Goal: Book appointment/travel/reservation

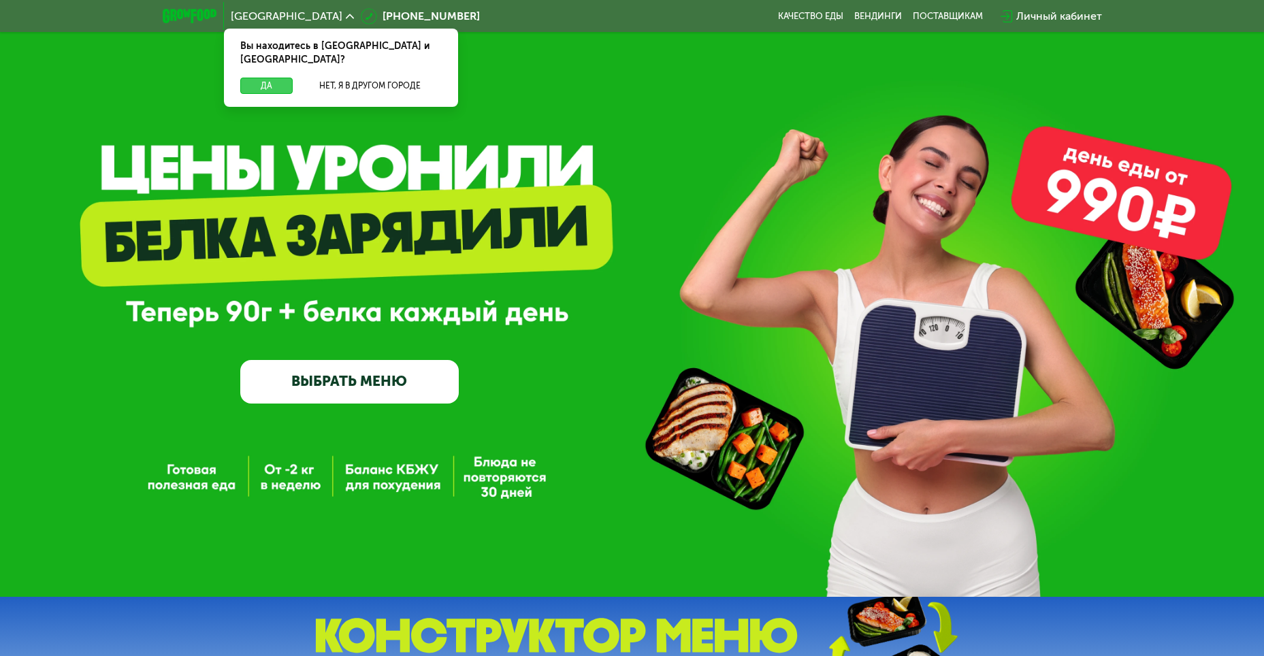
click at [263, 78] on button "Да" at bounding box center [266, 86] width 52 height 16
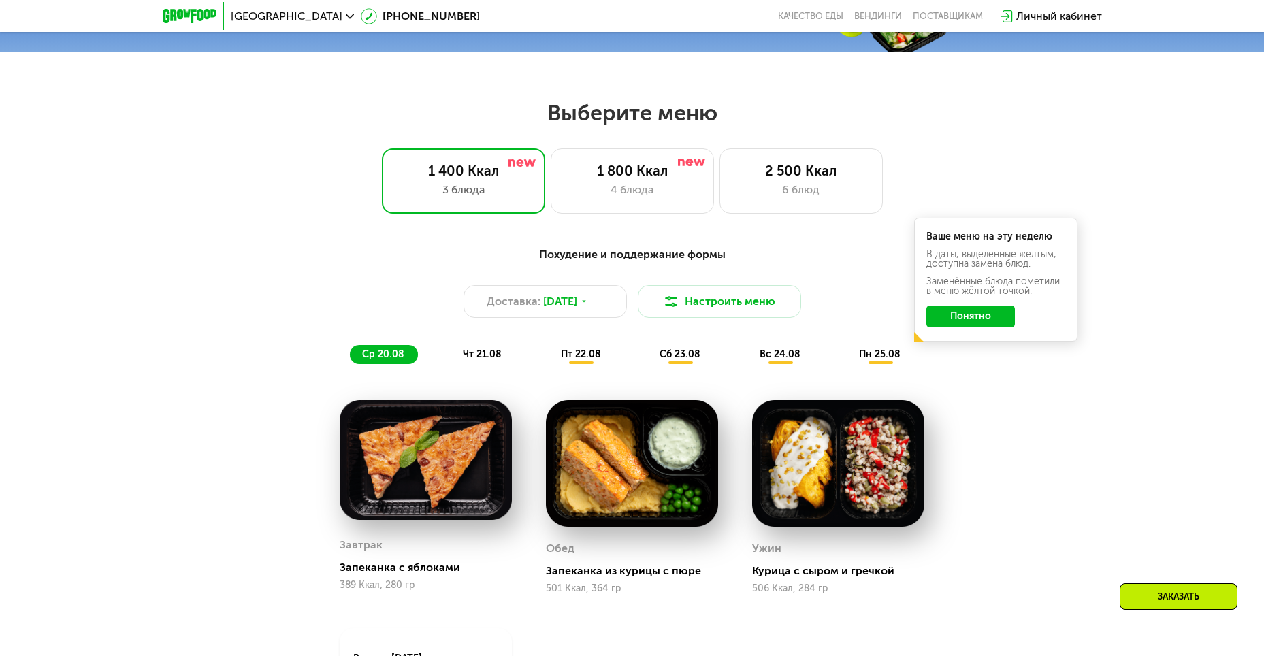
scroll to position [681, 0]
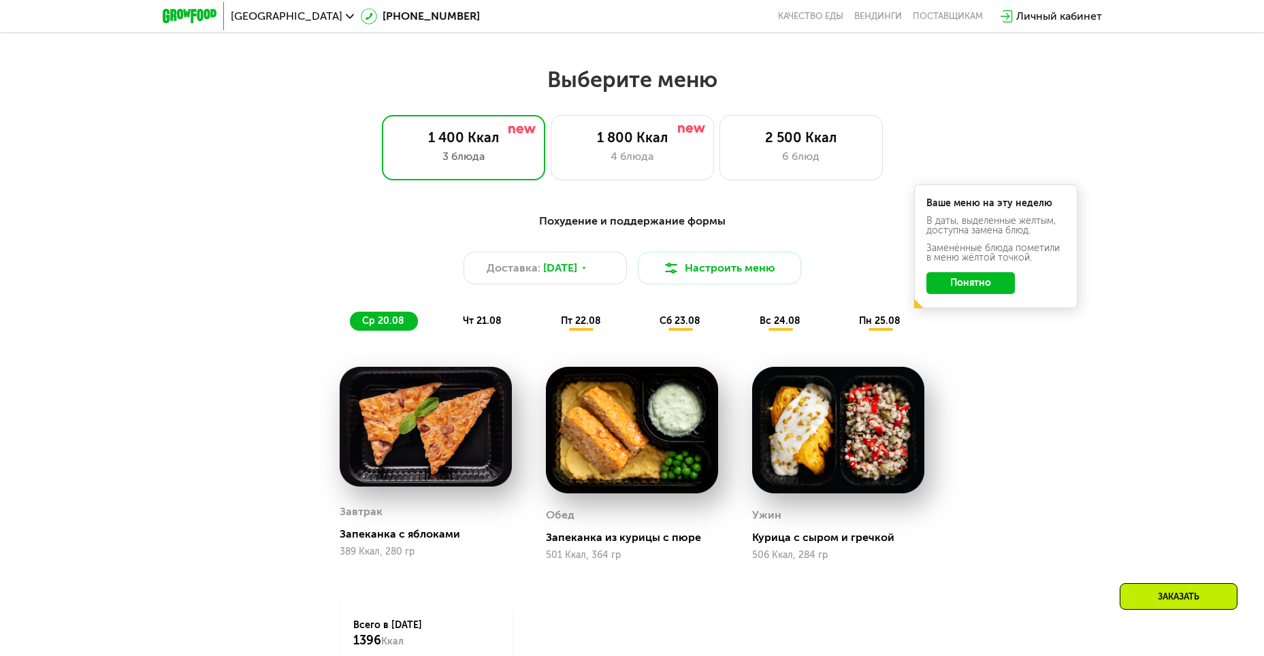
click at [975, 283] on button "Понятно" at bounding box center [970, 283] width 88 height 22
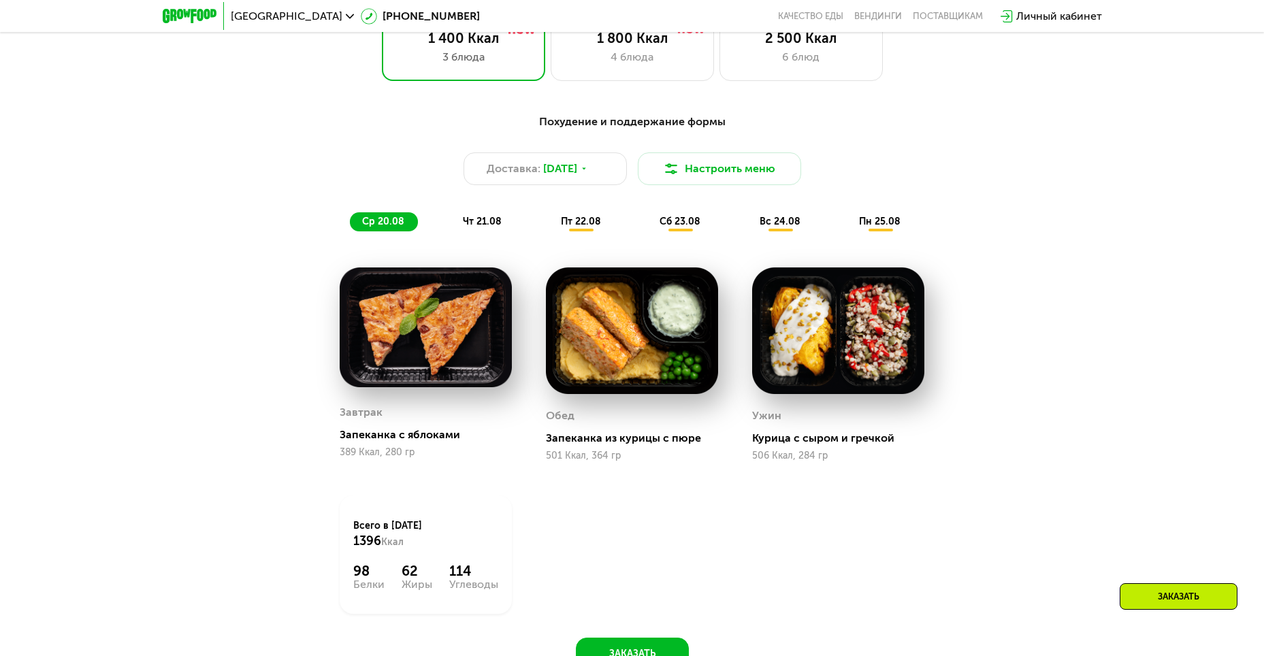
scroll to position [749, 0]
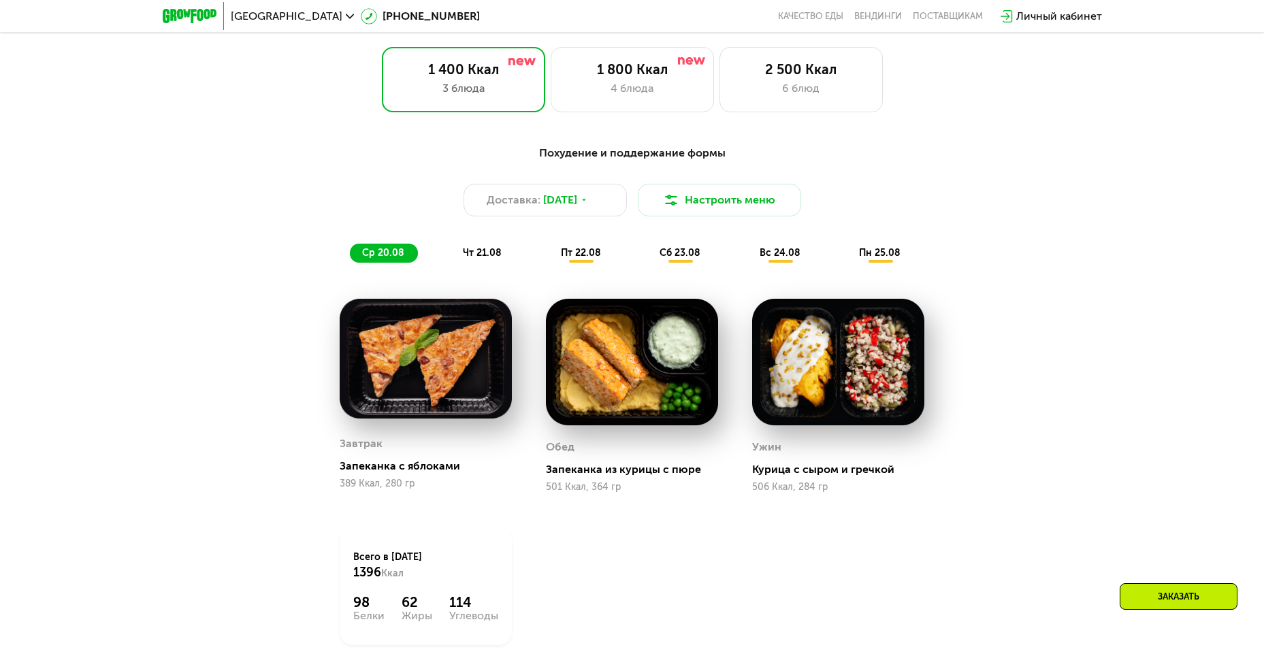
click at [647, 263] on div "пт 22.08" at bounding box center [680, 253] width 67 height 19
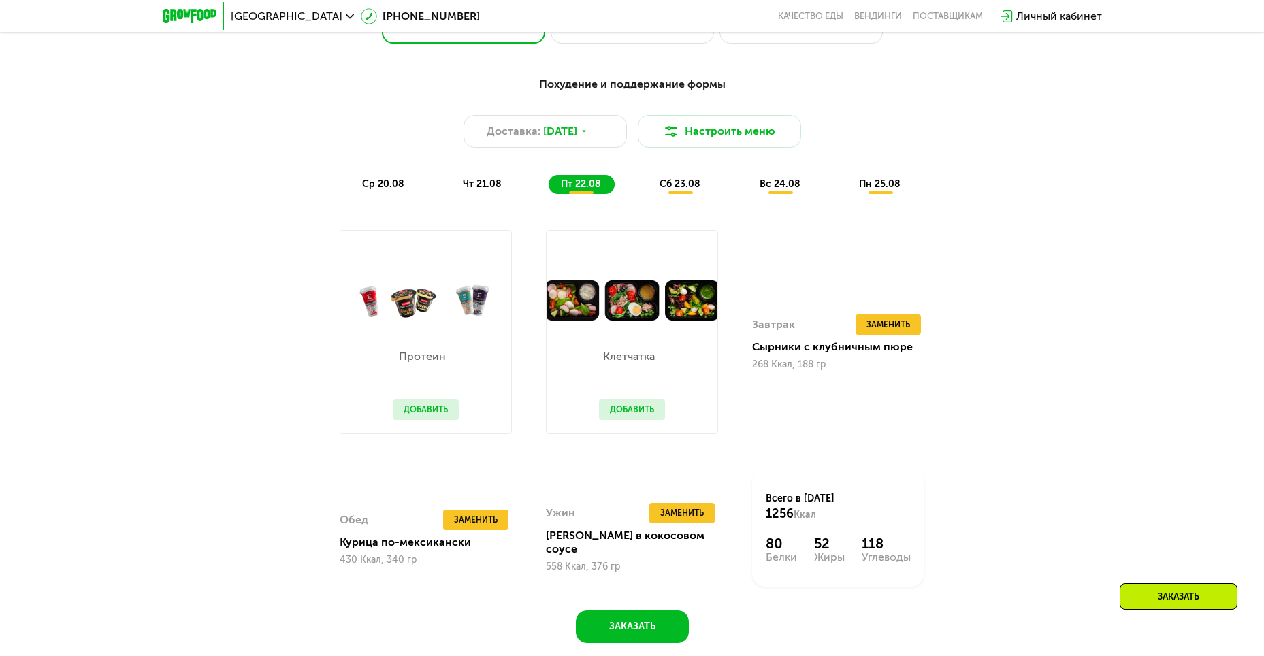
scroll to position [817, 0]
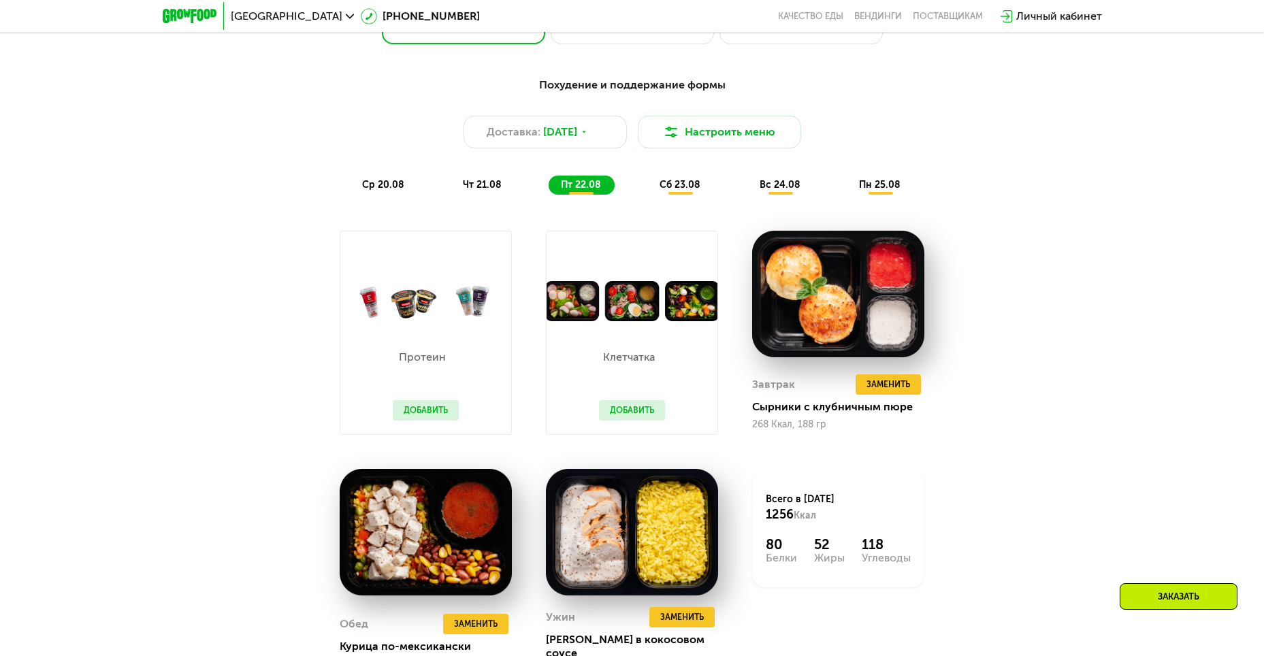
click at [549, 195] on div "чт 21.08" at bounding box center [582, 185] width 66 height 19
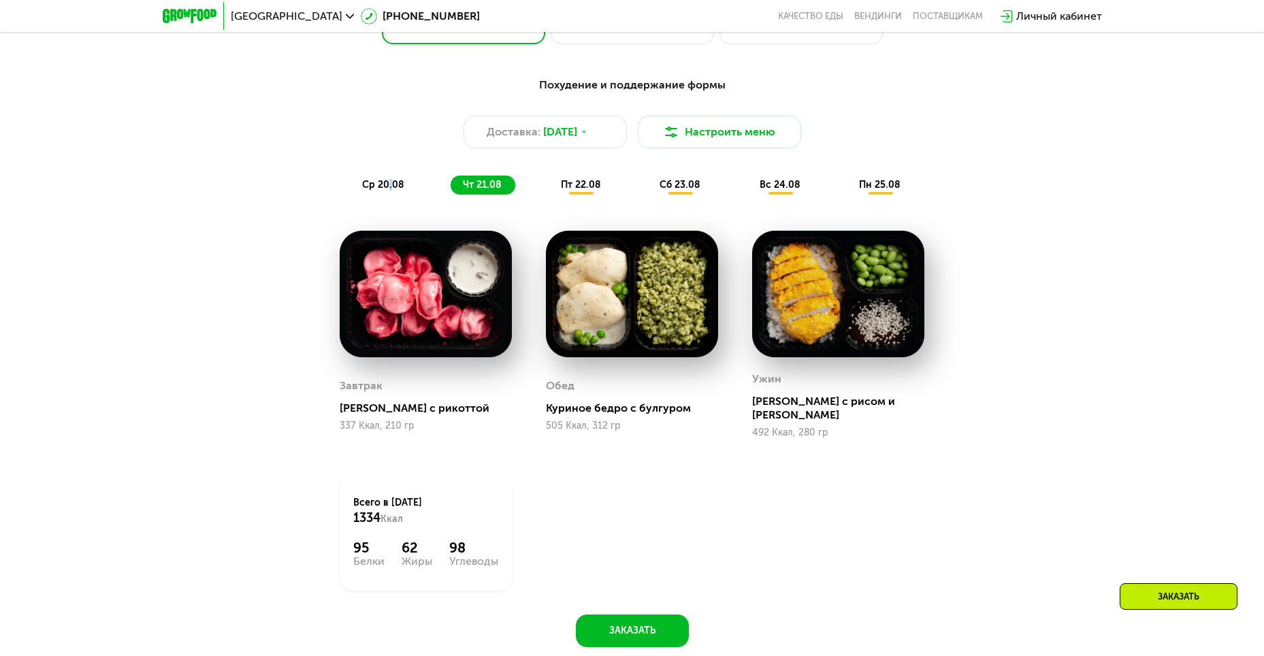
click at [389, 191] on span "ср 20.08" at bounding box center [383, 185] width 42 height 12
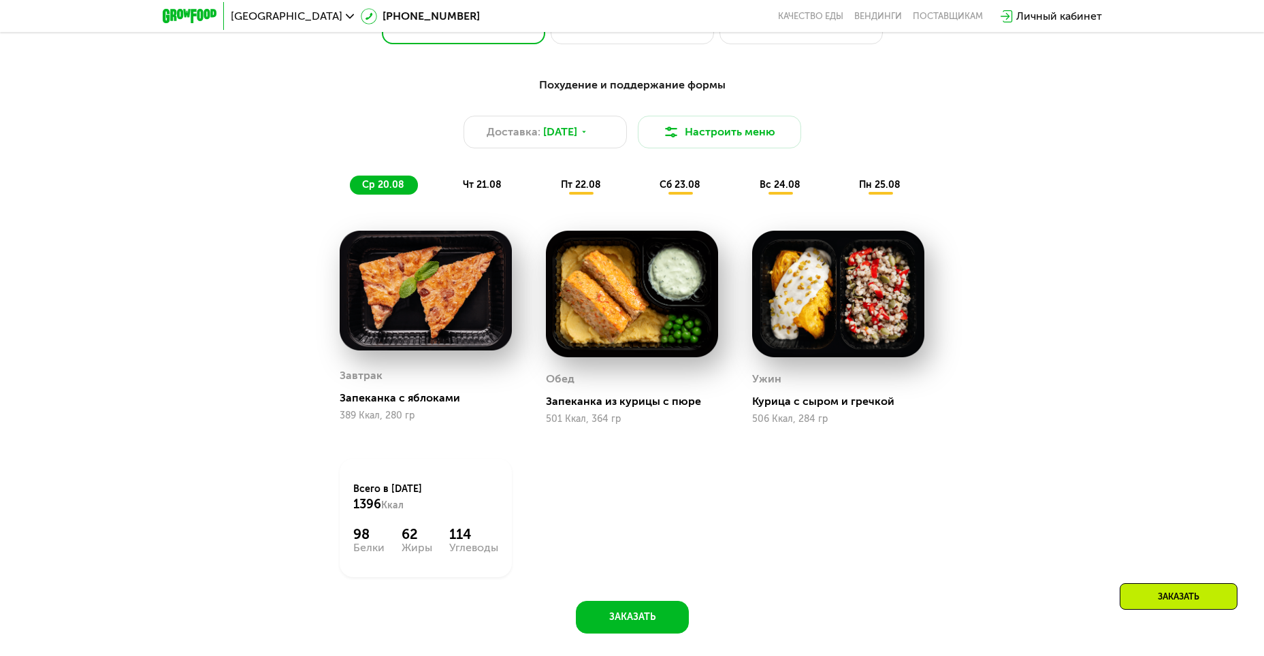
click at [481, 191] on span "чт 21.08" at bounding box center [482, 185] width 39 height 12
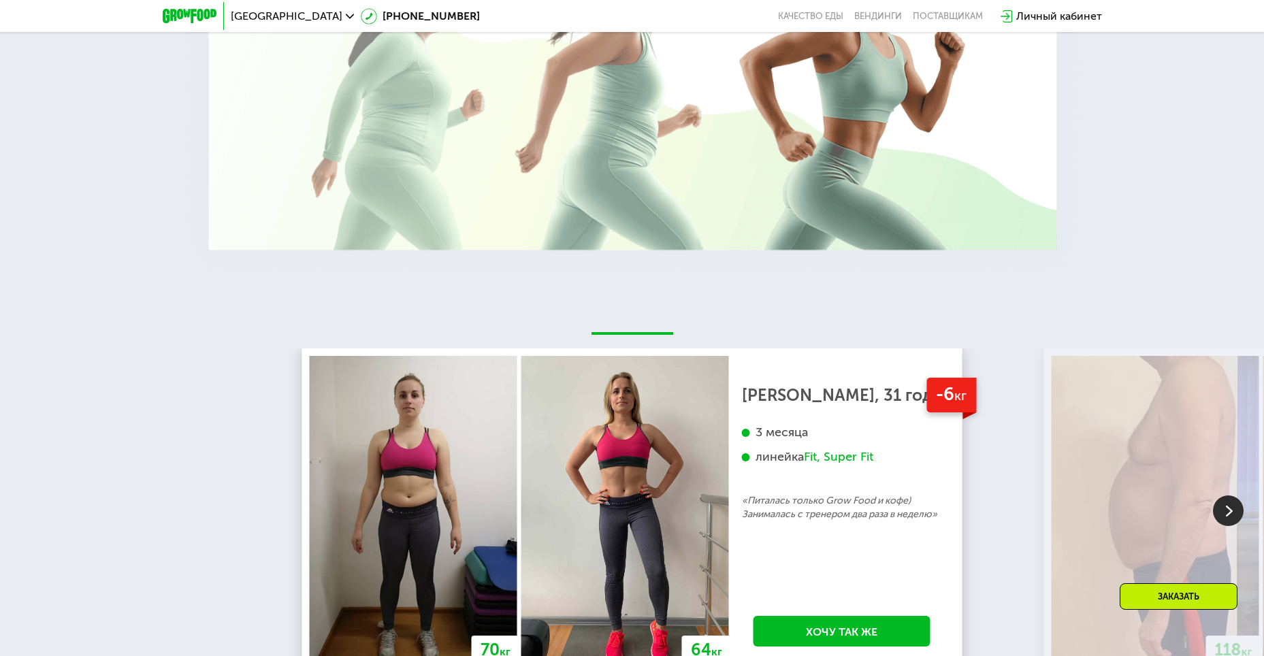
scroll to position [2450, 0]
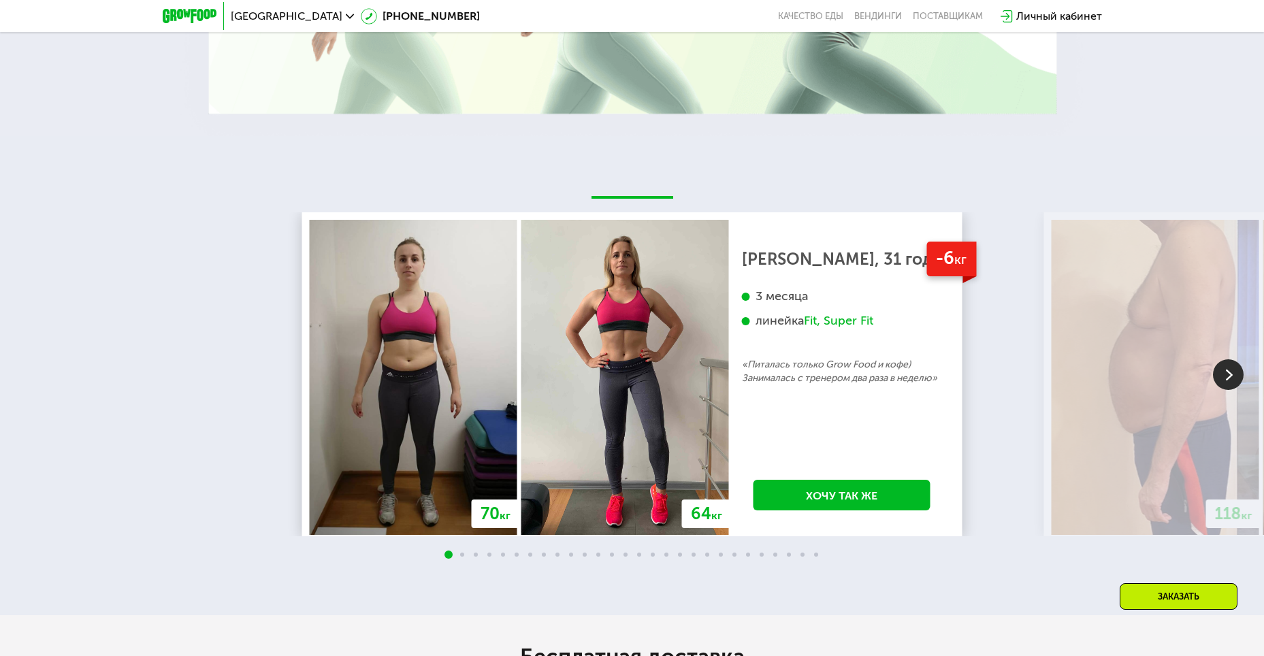
click at [1230, 367] on img at bounding box center [1228, 374] width 31 height 31
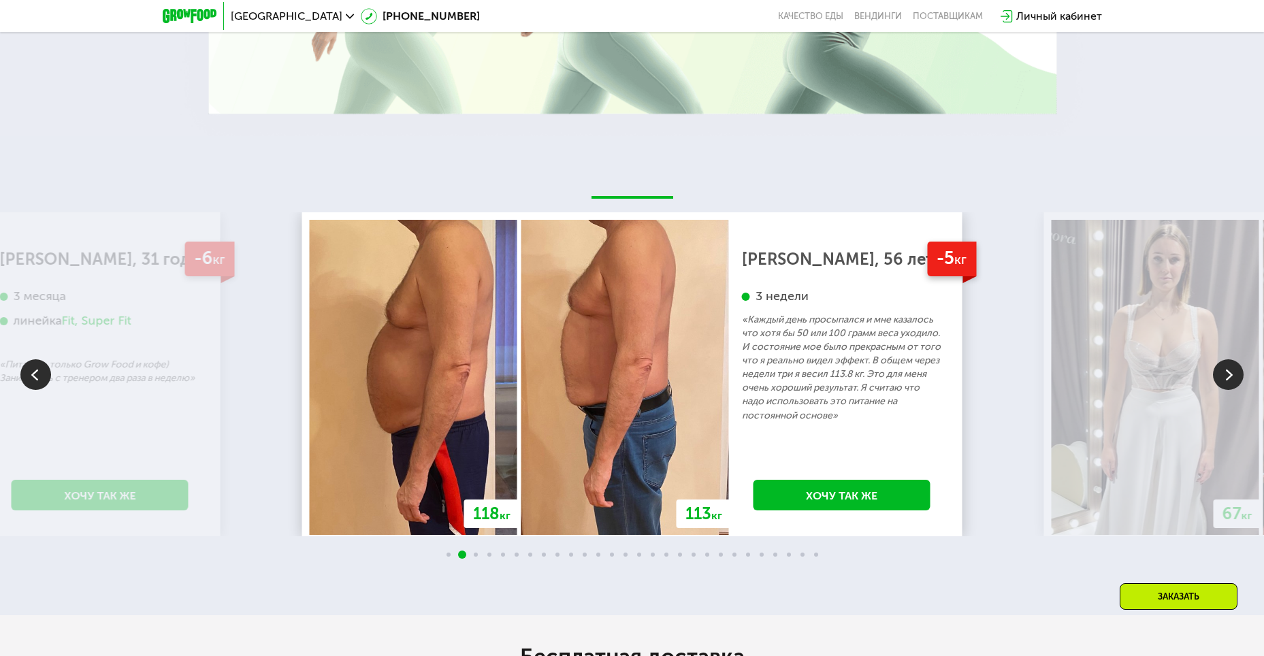
click at [1230, 367] on img at bounding box center [1228, 374] width 31 height 31
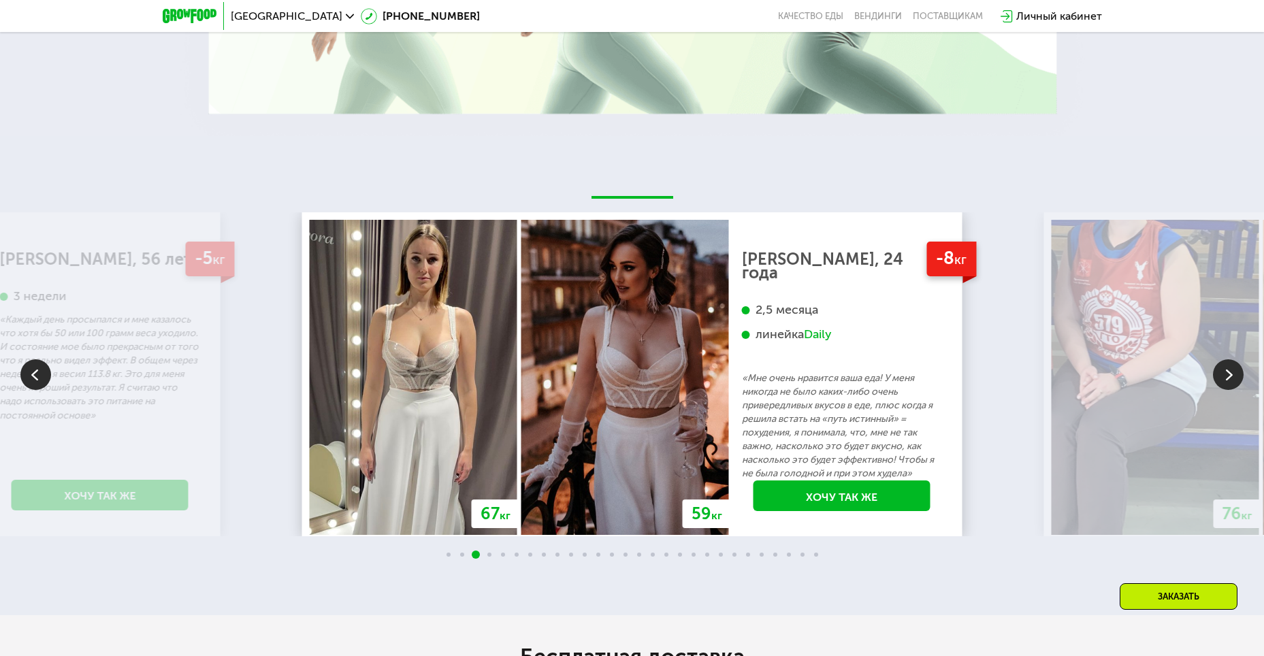
click at [1230, 367] on img at bounding box center [1228, 374] width 31 height 31
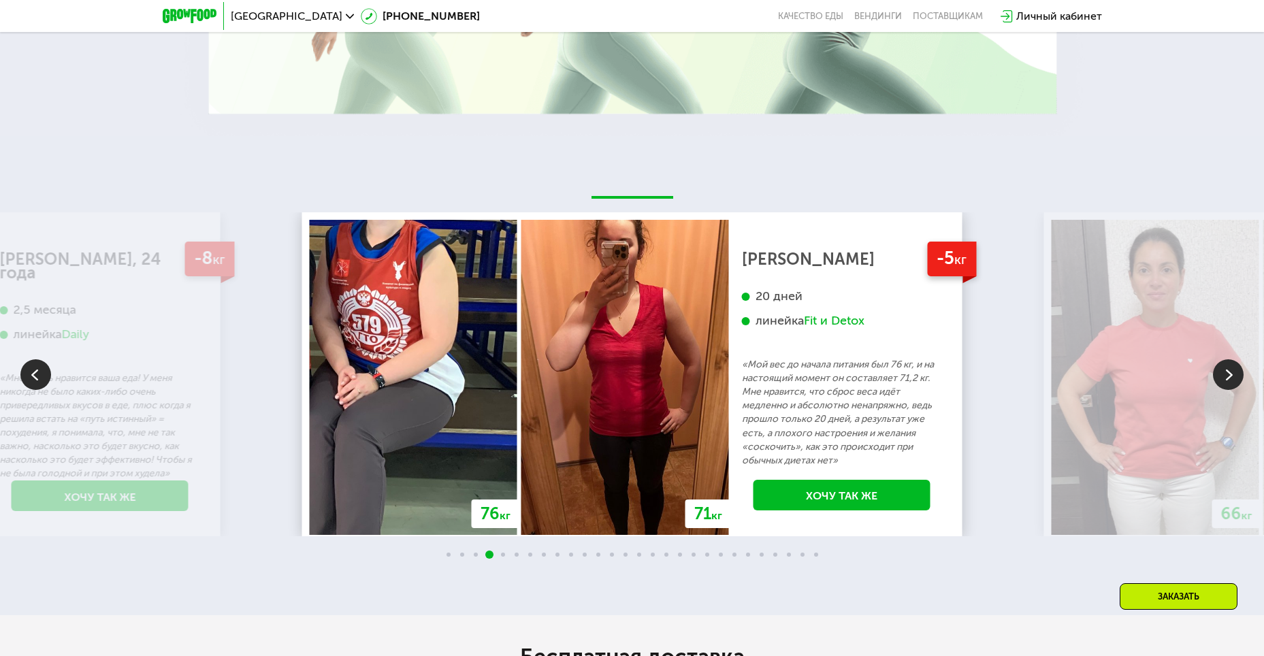
click at [1230, 367] on img at bounding box center [1228, 374] width 31 height 31
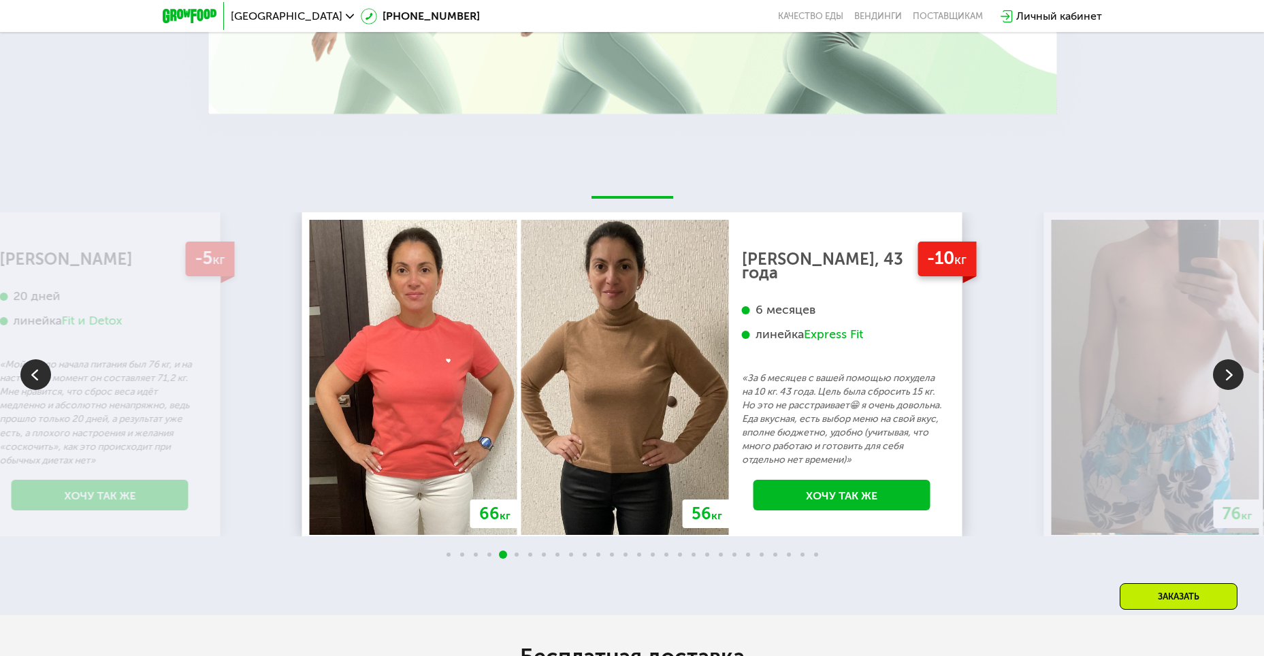
click at [1230, 367] on img at bounding box center [1228, 374] width 31 height 31
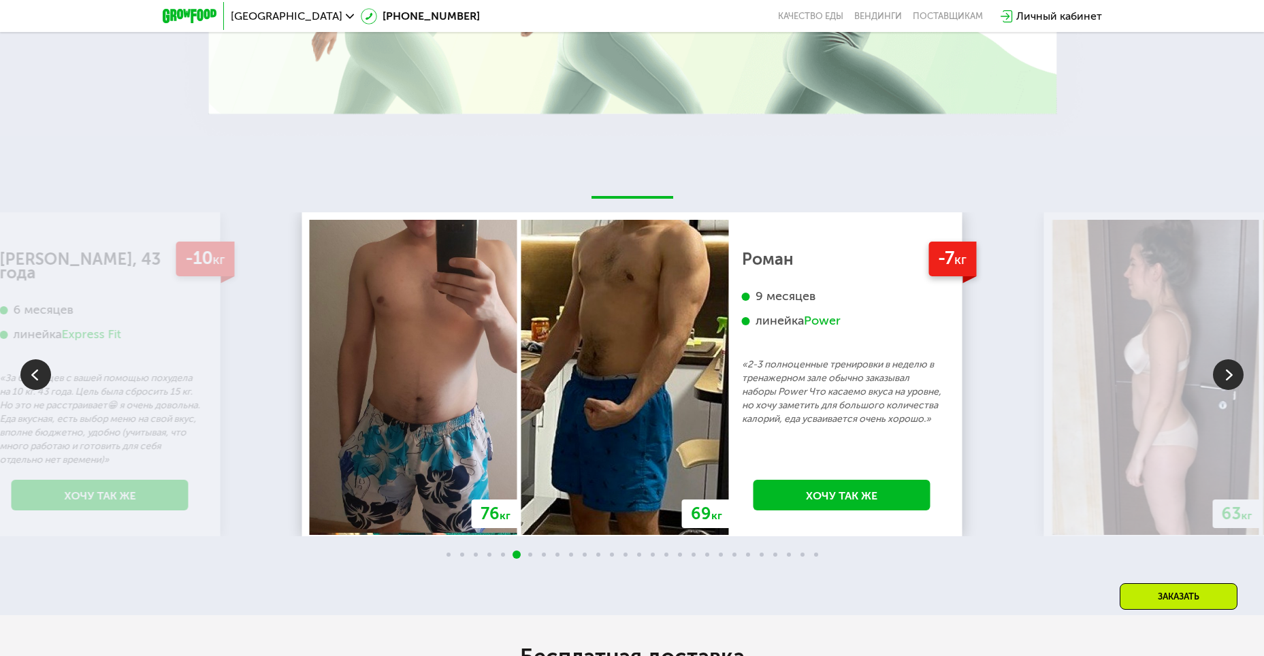
click at [1230, 367] on img at bounding box center [1228, 374] width 31 height 31
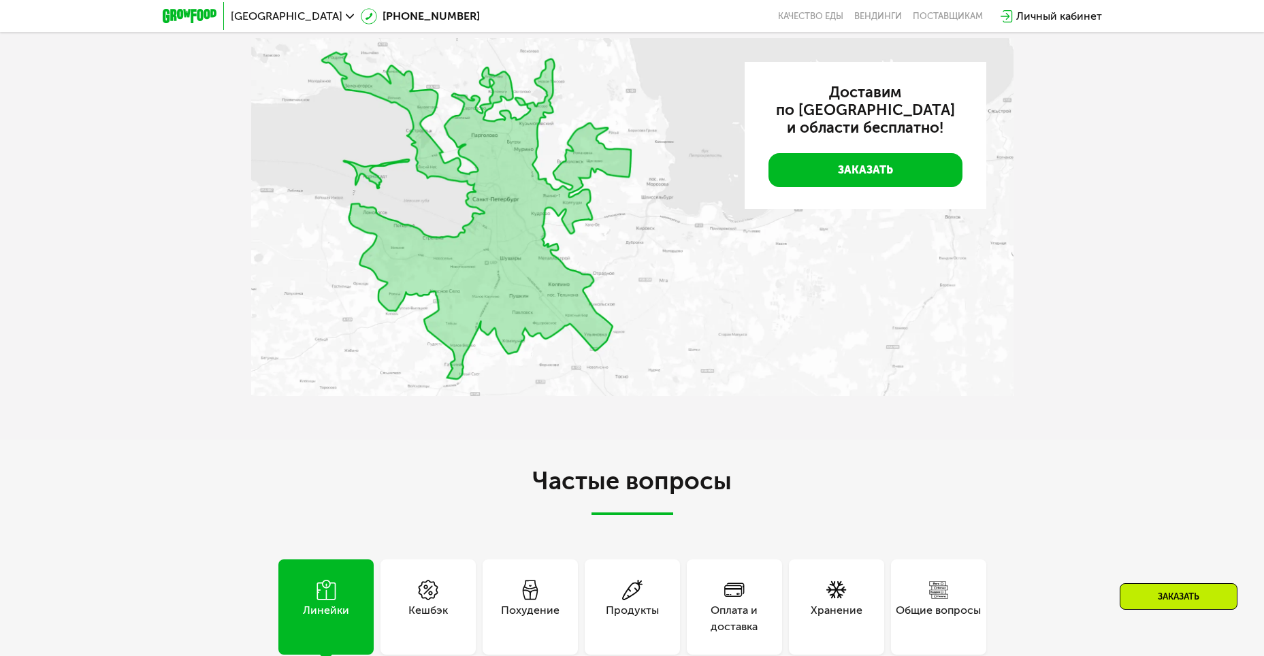
scroll to position [3131, 0]
click at [505, 212] on img at bounding box center [632, 216] width 762 height 358
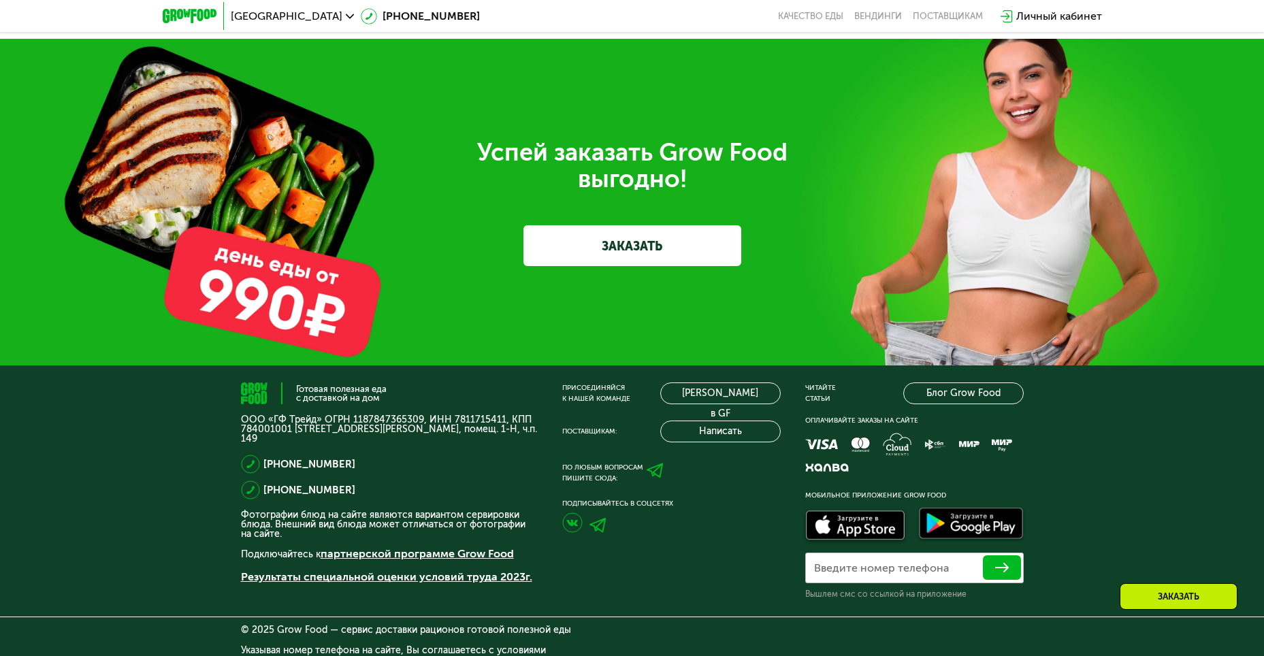
scroll to position [4215, 0]
